Goal: Communication & Community: Answer question/provide support

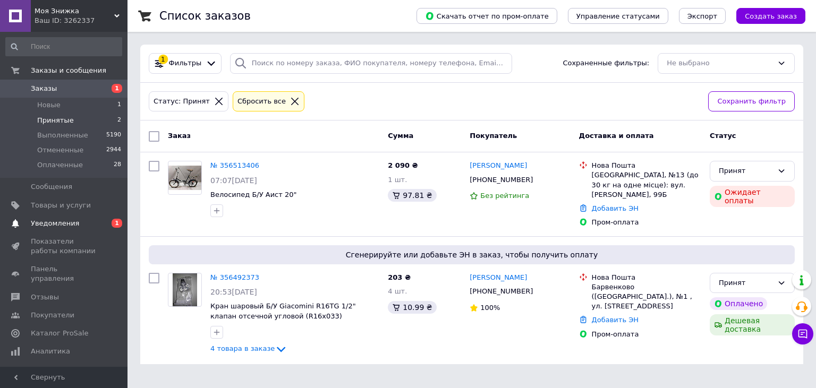
click at [53, 224] on span "Уведомления" at bounding box center [55, 224] width 48 height 10
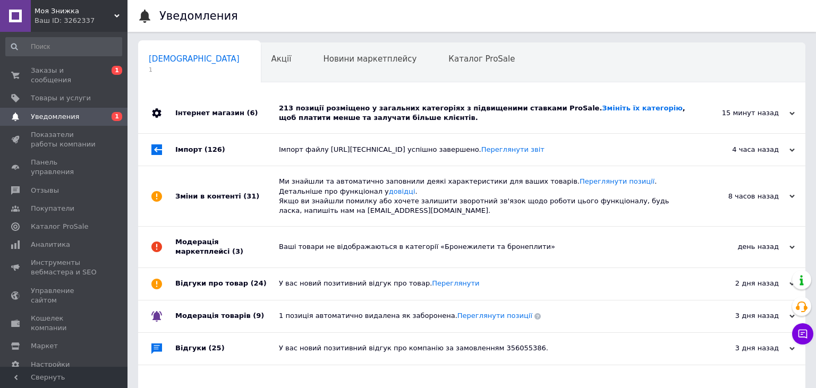
click at [798, 112] on div "15 минут назад 12.08.2025" at bounding box center [746, 113] width 117 height 40
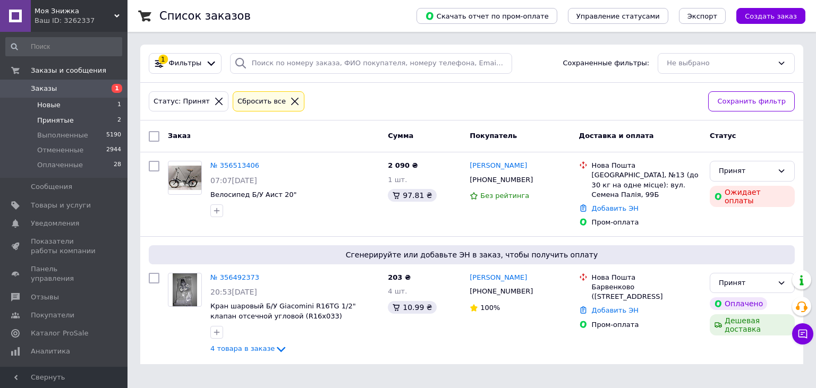
click at [52, 105] on span "Новые" at bounding box center [48, 105] width 23 height 10
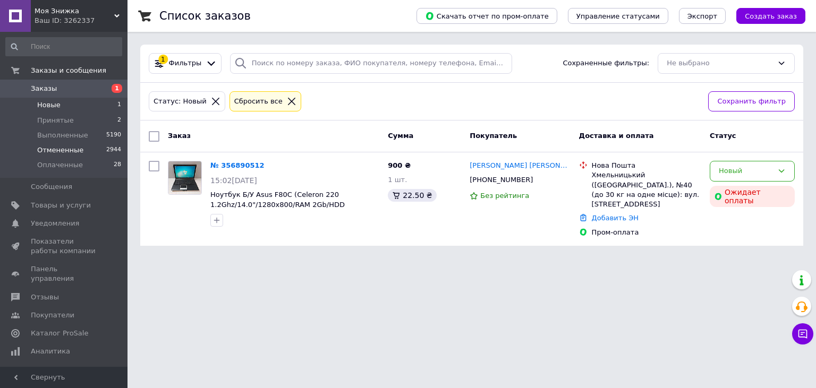
click at [75, 150] on span "Отмененные" at bounding box center [60, 151] width 46 height 10
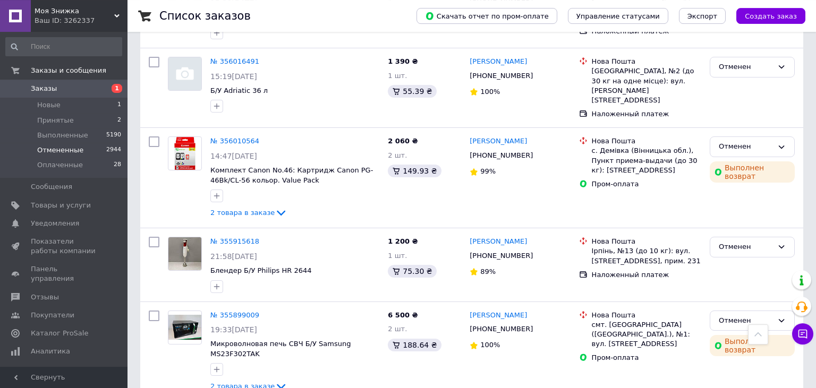
scroll to position [897, 0]
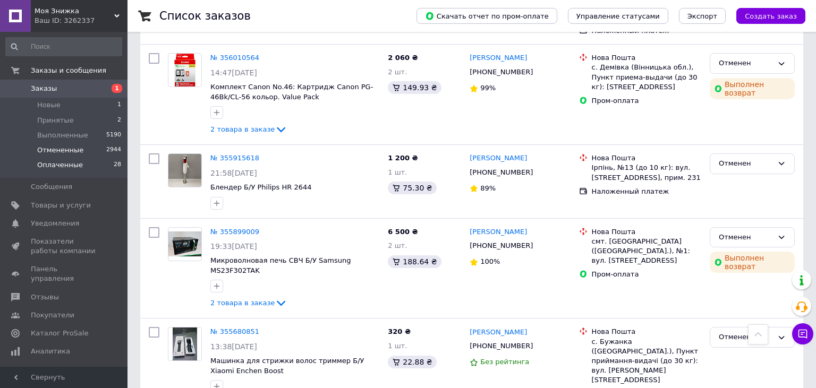
click at [46, 163] on span "Оплаченные" at bounding box center [60, 165] width 46 height 10
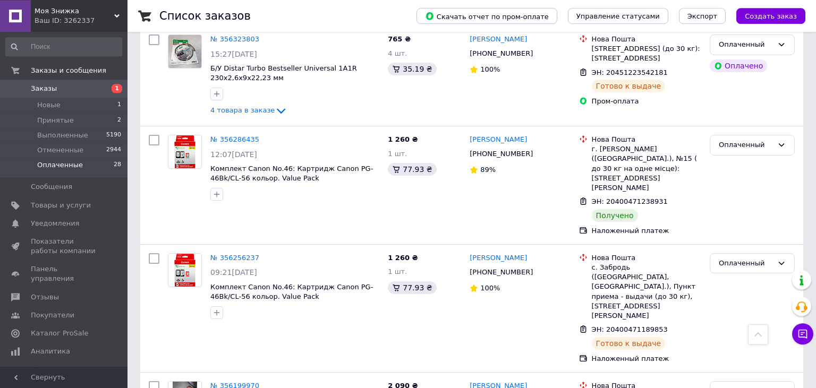
scroll to position [1782, 0]
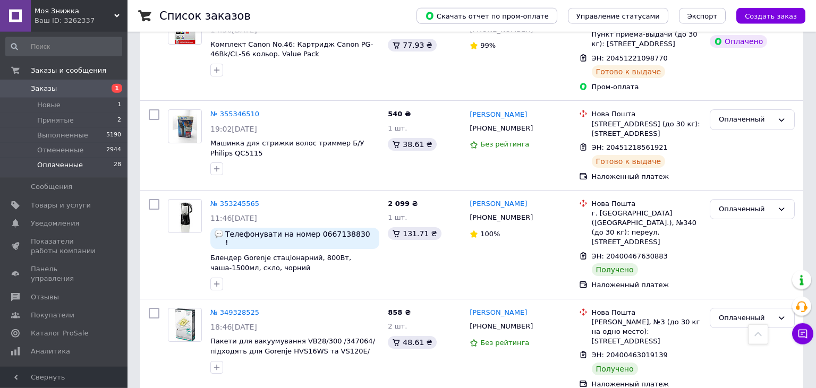
scroll to position [226, 0]
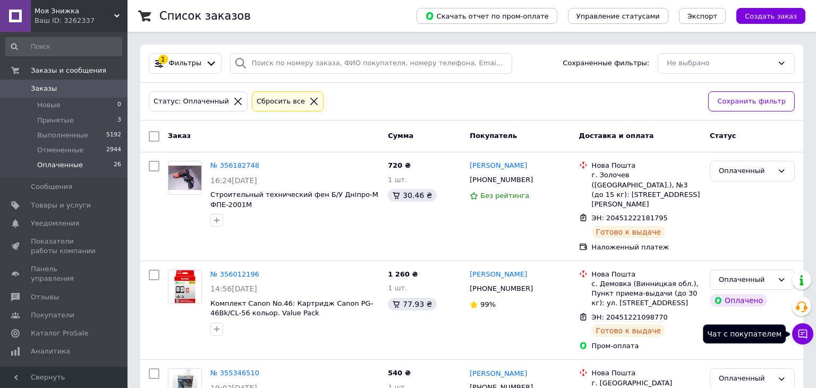
click at [799, 337] on icon at bounding box center [802, 334] width 9 height 9
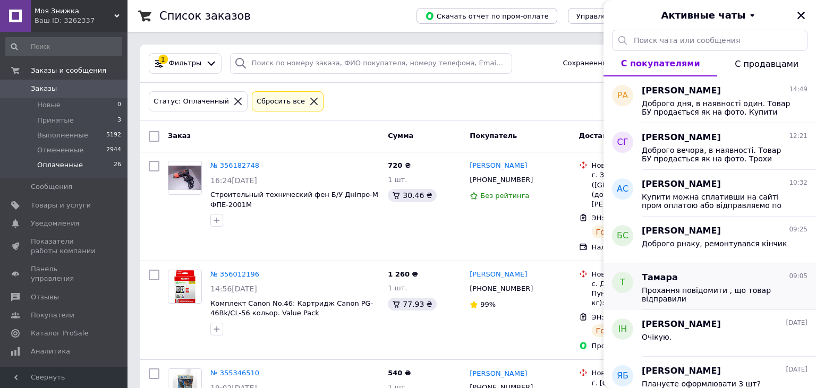
scroll to position [58, 0]
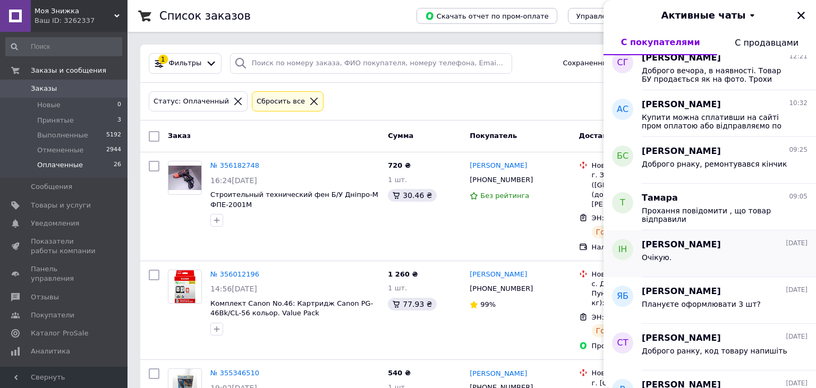
click at [700, 264] on div "Очікую." at bounding box center [725, 259] width 166 height 17
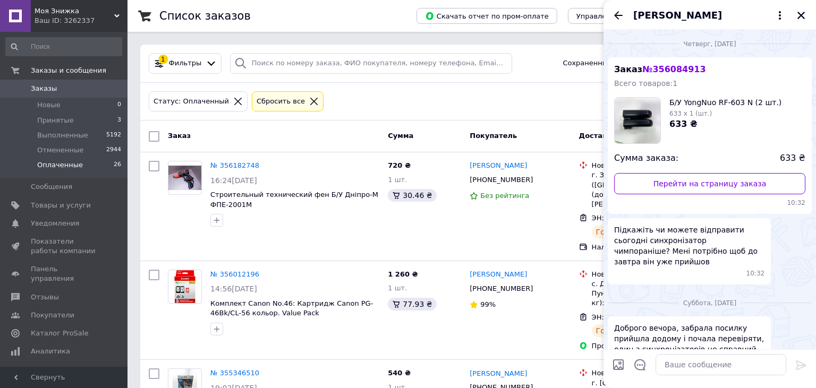
scroll to position [185, 0]
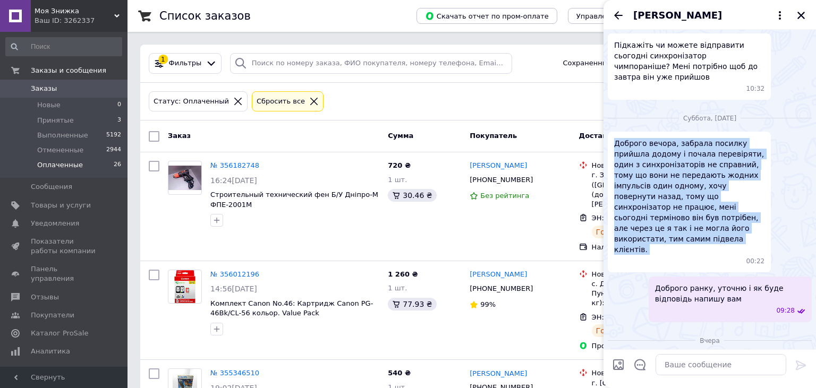
drag, startPoint x: 615, startPoint y: 133, endPoint x: 689, endPoint y: 232, distance: 123.6
click at [689, 232] on div "Доброго вечора, забрала посилку прийшла додому і почала перевіряти, один з синх…" at bounding box center [689, 202] width 163 height 141
copy span "Доброго вечора, забрала посилку прийшла додому і почала перевіряти, один з синх…"
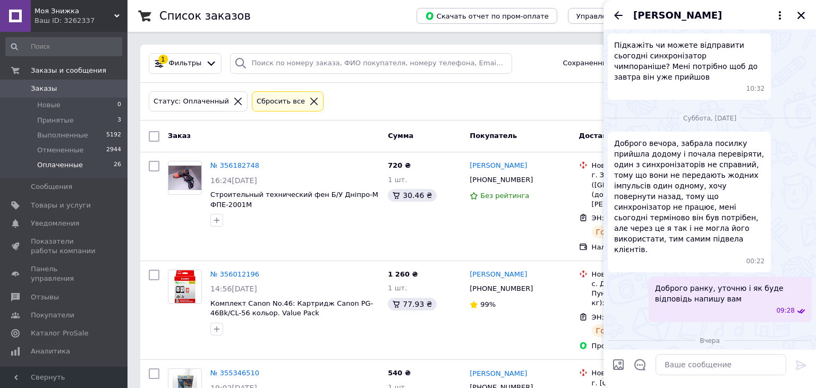
click at [611, 13] on div "Ірина Новохацька" at bounding box center [709, 15] width 212 height 30
click at [615, 17] on icon "Назад" at bounding box center [618, 15] width 13 height 13
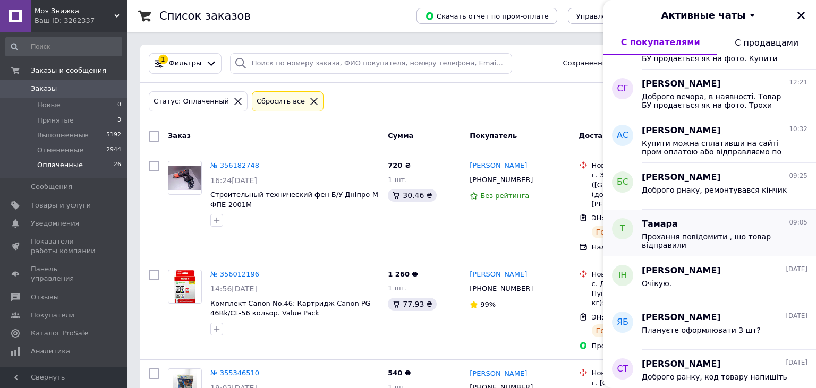
scroll to position [58, 0]
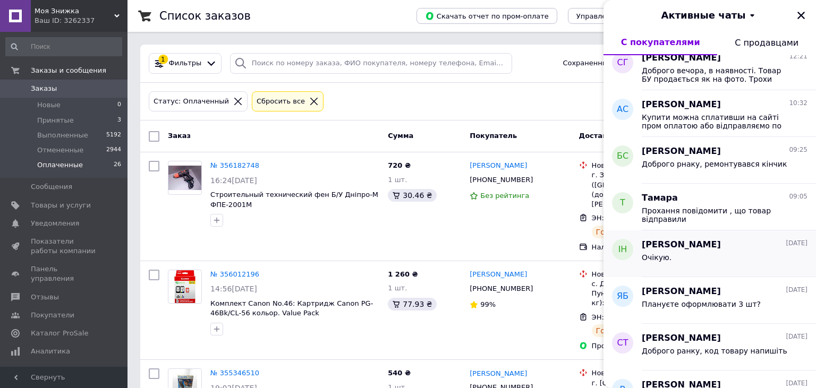
click at [702, 258] on div "Очікую." at bounding box center [725, 259] width 166 height 17
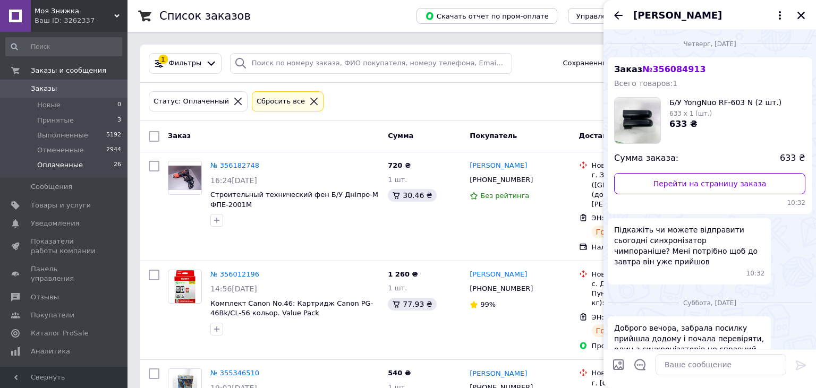
scroll to position [185, 0]
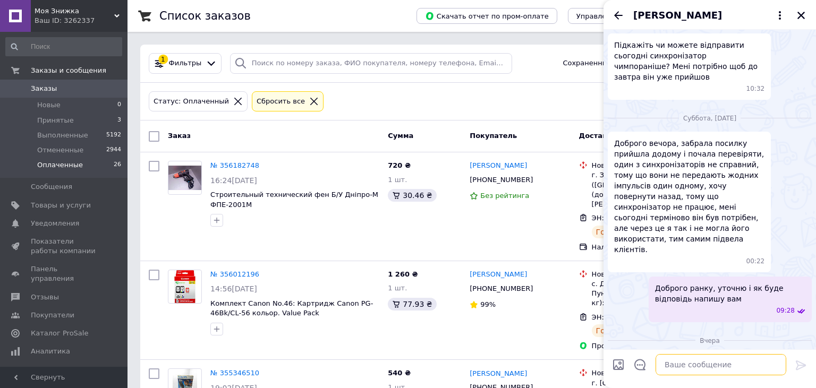
click at [699, 365] on textarea at bounding box center [720, 364] width 131 height 21
paste textarea "- ттн по якій ви отримували посилку. З цим номером зверніться на будь-яке відді…"
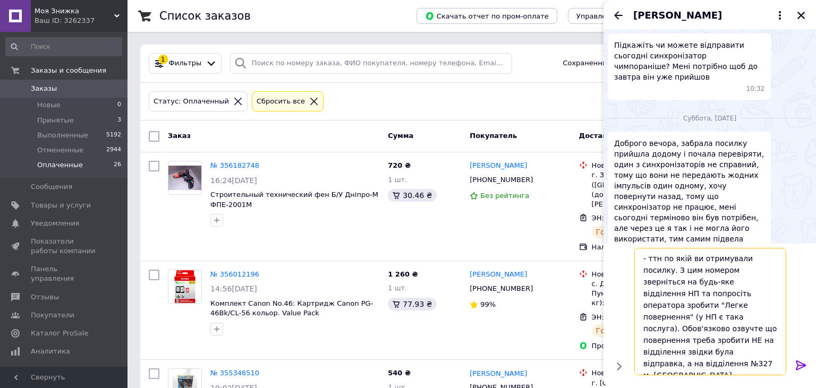
click at [643, 259] on textarea "- ттн по якій ви отримували посилку. З цим номером зверніться на будь-яке відді…" at bounding box center [710, 311] width 152 height 127
paste textarea "20451221607350"
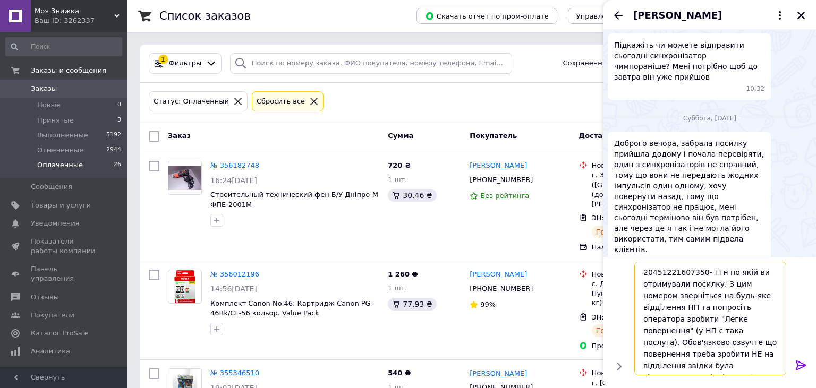
scroll to position [1, 0]
drag, startPoint x: 676, startPoint y: 328, endPoint x: 760, endPoint y: 371, distance: 94.8
click at [760, 371] on textarea "20451221607350- ттн по якій ви отримували посилку. З цим номером зверніться на …" at bounding box center [710, 319] width 152 height 114
type textarea "20451221607350- ттн по якій ви отримували посилку. З цим номером зверніться на …"
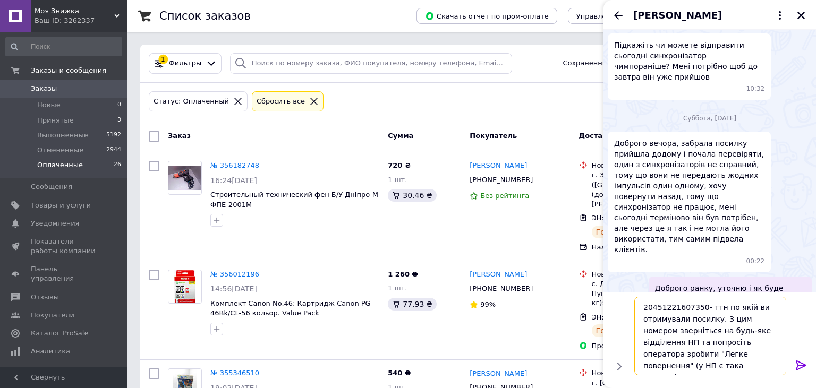
click at [641, 308] on textarea "20451221607350- ттн по якій ви отримували посилку. З цим номером зверніться на …" at bounding box center [710, 336] width 152 height 79
drag, startPoint x: 681, startPoint y: 368, endPoint x: 608, endPoint y: 267, distance: 124.4
click at [634, 297] on textarea "20451221607350- ттн по якій ви отримували посилку. З цим номером зверніться на …" at bounding box center [710, 336] width 152 height 79
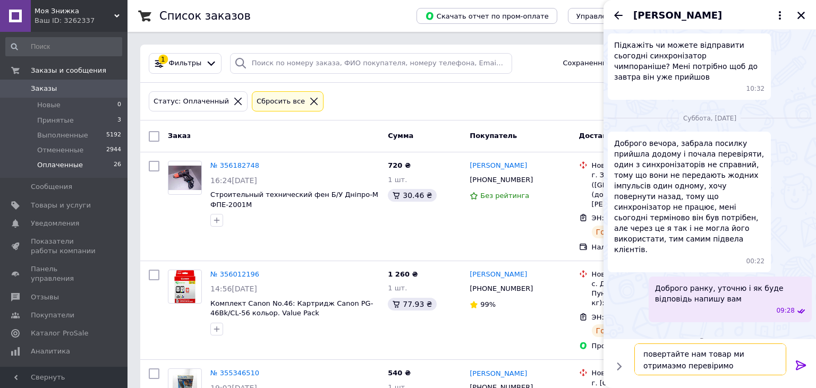
click at [760, 354] on textarea "повертайте нам товар ми отримаэмо перевіримо" at bounding box center [710, 360] width 152 height 32
type textarea "повертайте нам товар ми отримаємо перевіримо"
click at [702, 370] on textarea "повертайте нам товар ми отримаємо перевіримо" at bounding box center [710, 360] width 152 height 32
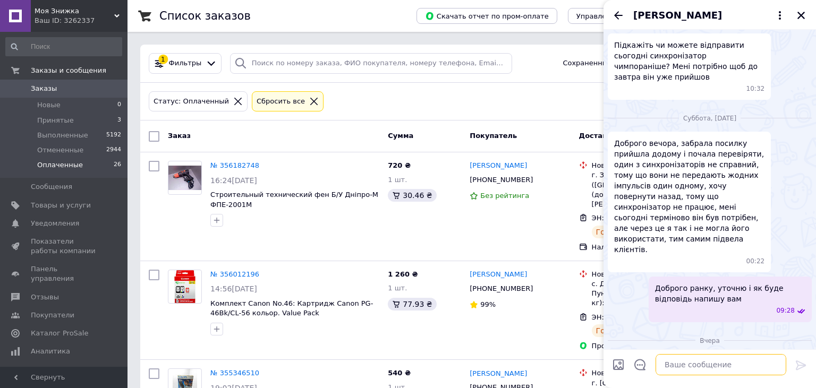
scroll to position [262, 0]
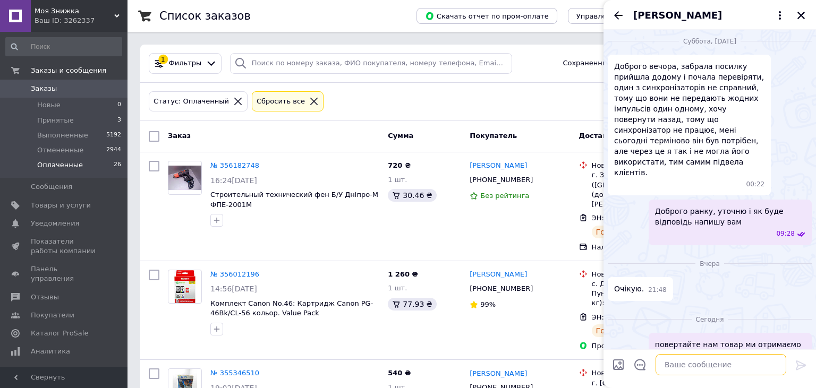
paste textarea "20451221607350- ттн по якій ви отримували посилку. З цим номером зверніться на …"
type textarea "20451221607350- ттн по якій ви отримували посилку. З цим номером зверніться на …"
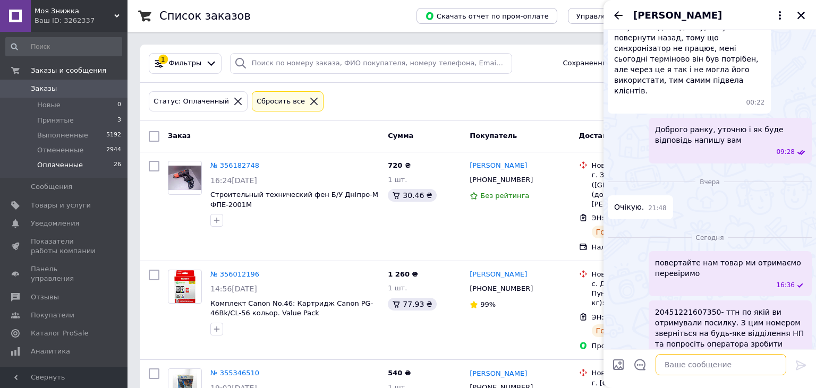
click at [703, 373] on textarea at bounding box center [720, 364] width 131 height 21
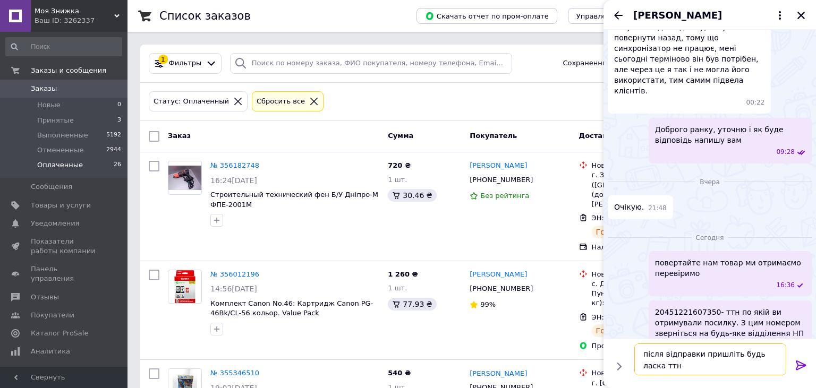
click at [661, 372] on textarea "після відправки пришліть будь ласка ттн" at bounding box center [710, 360] width 152 height 32
type textarea "після відправки пришліть будь ласка ттн"
click at [798, 366] on icon at bounding box center [801, 366] width 10 height 10
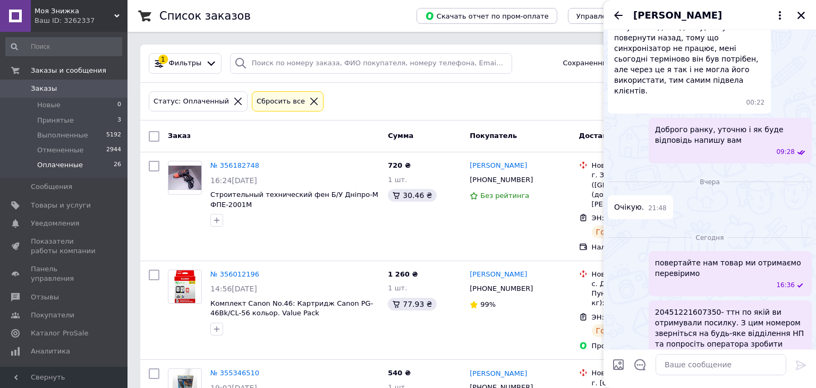
scroll to position [382, 0]
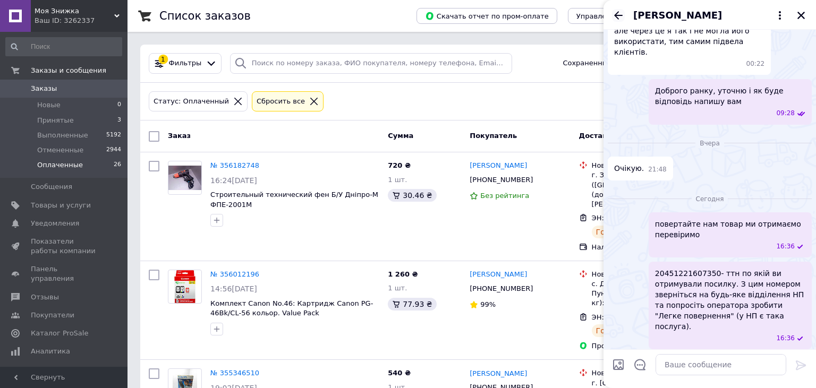
click at [613, 14] on icon "Назад" at bounding box center [618, 15] width 13 height 13
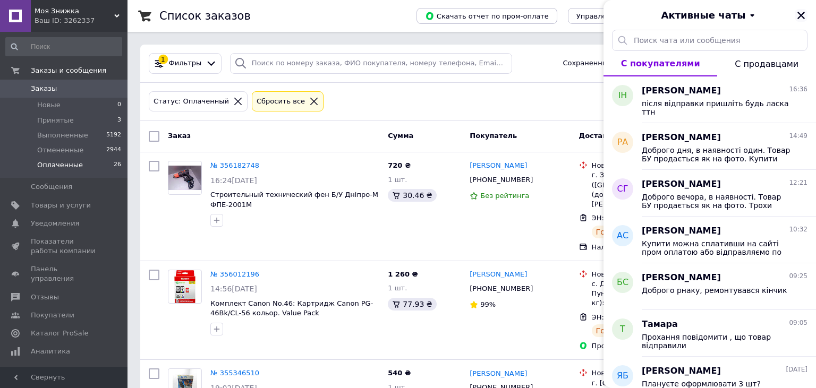
click at [800, 17] on icon "Закрыть" at bounding box center [800, 15] width 7 height 7
